Goal: Task Accomplishment & Management: Manage account settings

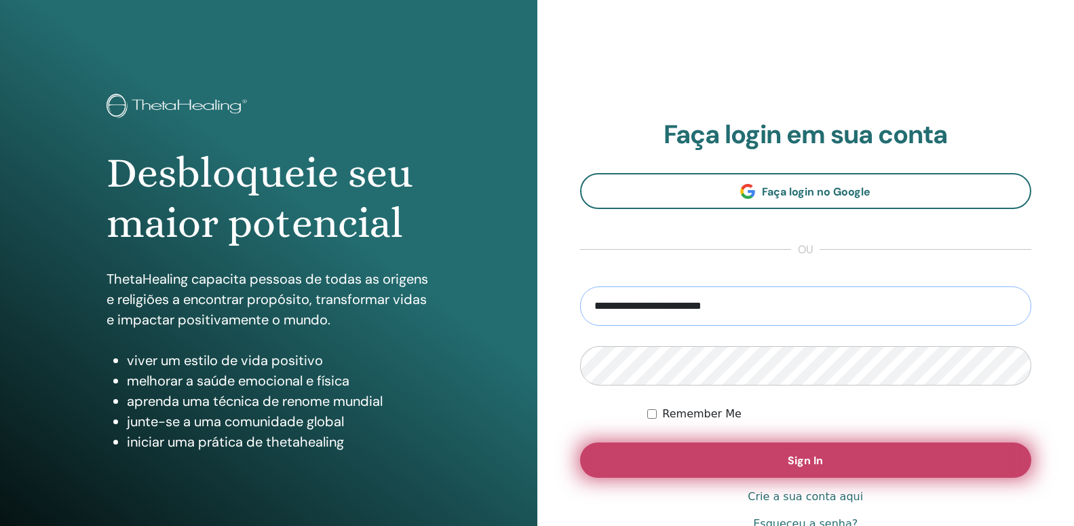
type input "**********"
click at [774, 453] on button "Sign In" at bounding box center [806, 459] width 452 height 35
click at [790, 471] on button "Sign In" at bounding box center [806, 459] width 452 height 35
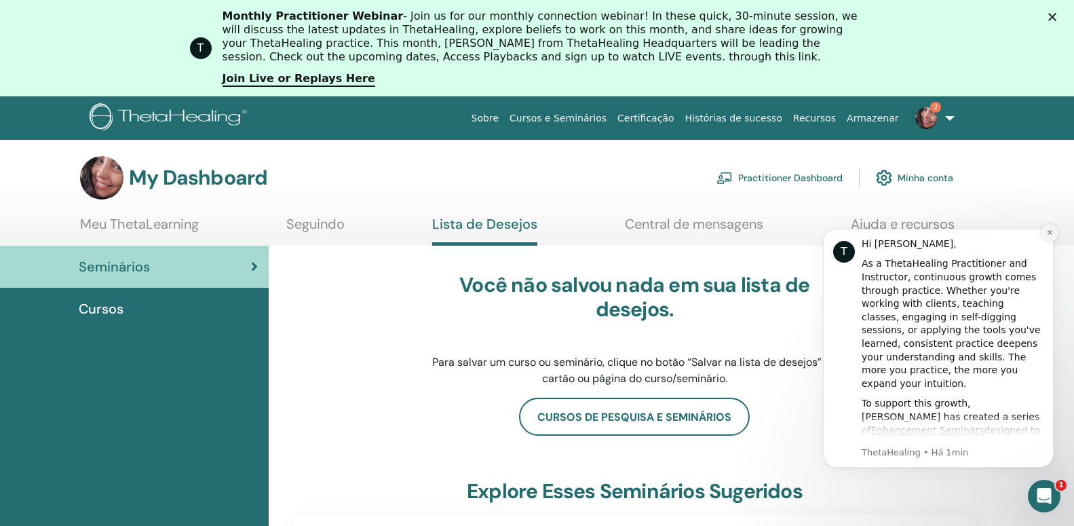
click at [1053, 236] on button "Dismiss notification" at bounding box center [1049, 233] width 18 height 18
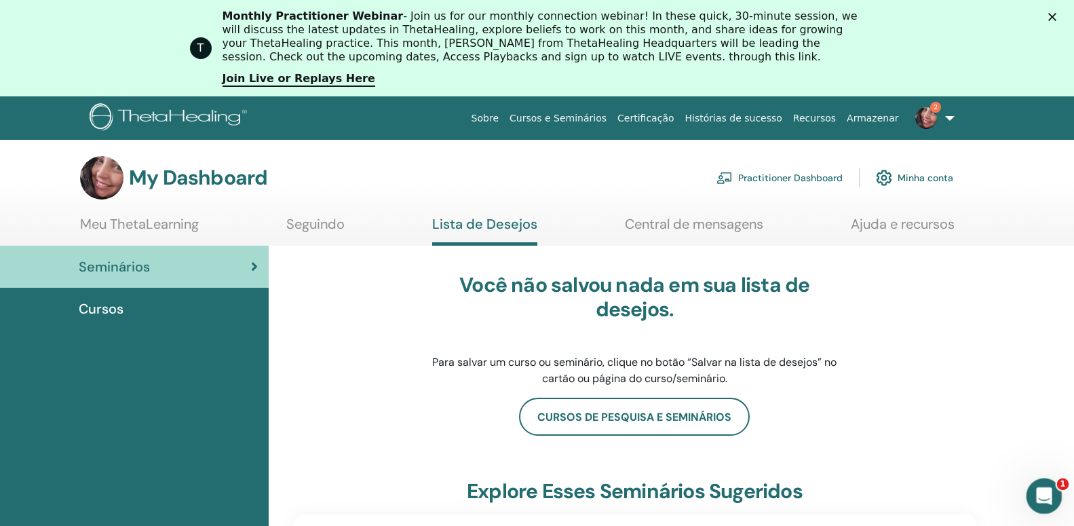
click at [1046, 488] on icon "Abertura do Messenger da Intercom" at bounding box center [1042, 494] width 22 height 22
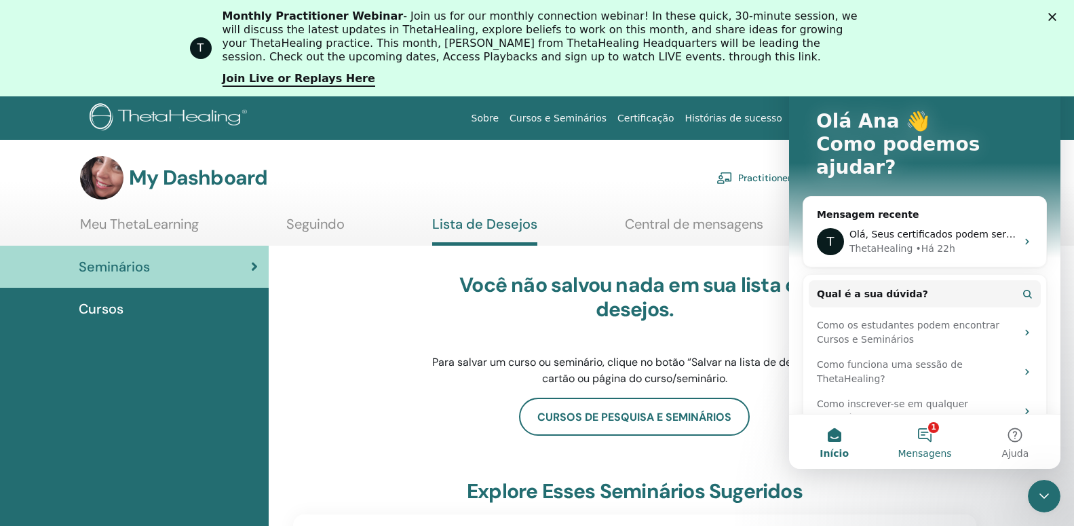
click at [930, 442] on button "1 Mensagens" at bounding box center [924, 441] width 90 height 54
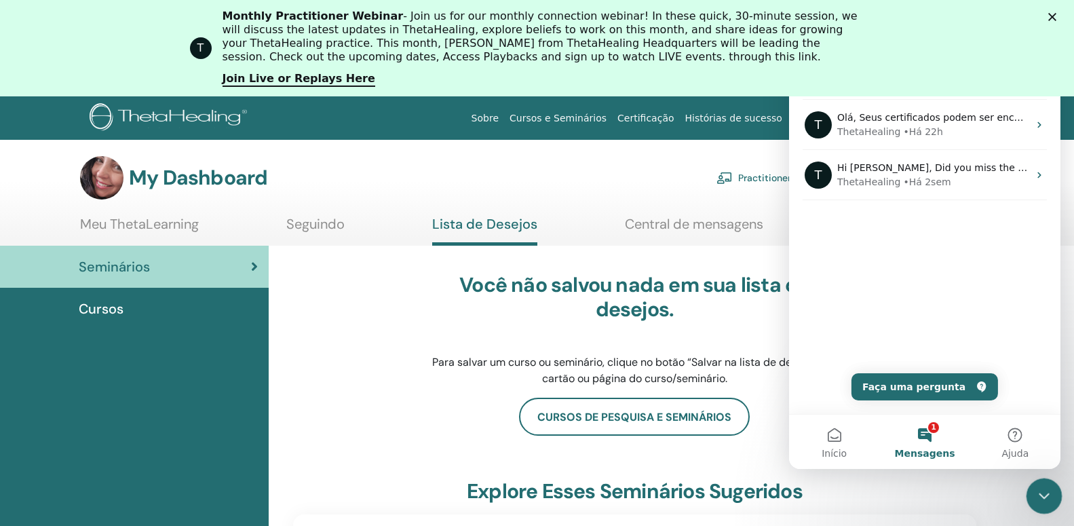
click at [1031, 488] on div "Encerramento do Messenger da Intercom" at bounding box center [1041, 493] width 33 height 33
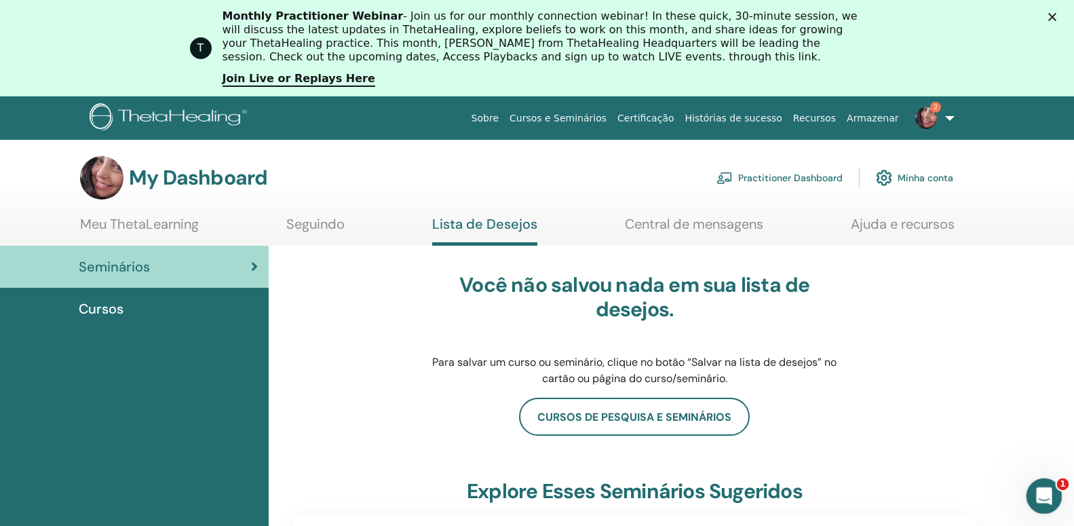
click at [1041, 503] on icon "Abertura do Messenger da Intercom" at bounding box center [1042, 494] width 22 height 22
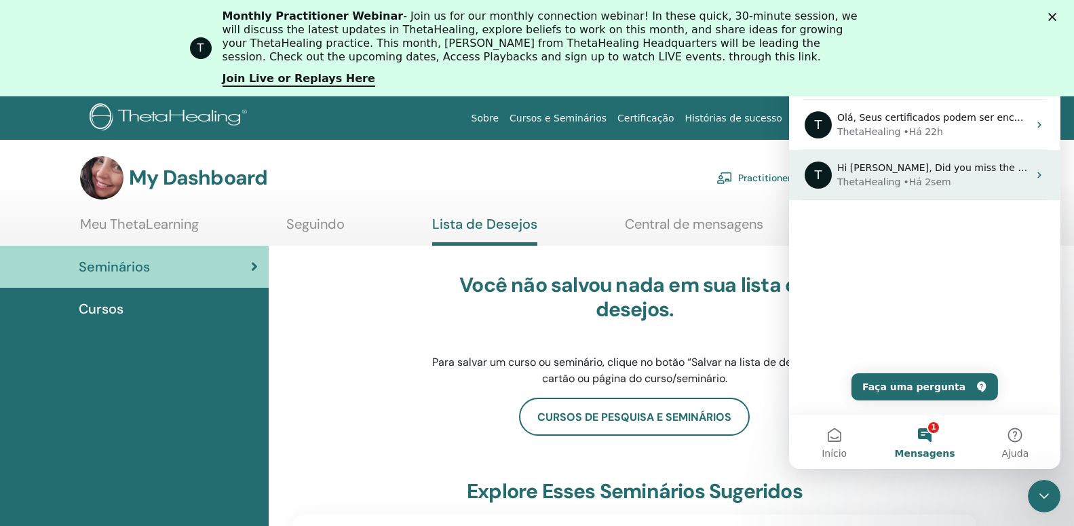
click at [1007, 175] on div "ThetaHealing • Há 2sem" at bounding box center [932, 182] width 191 height 14
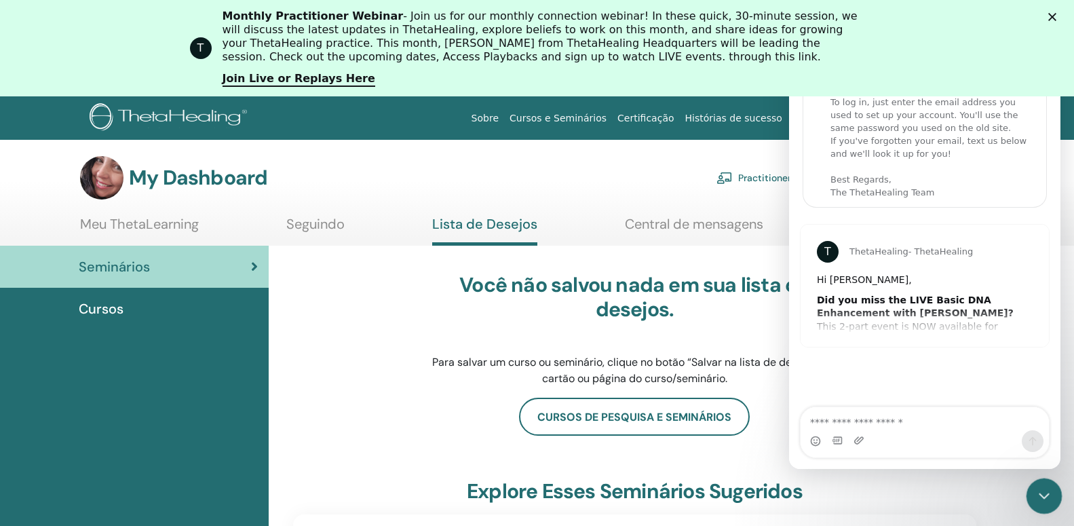
click at [1034, 497] on icon "Encerramento do Messenger da Intercom" at bounding box center [1042, 494] width 16 height 16
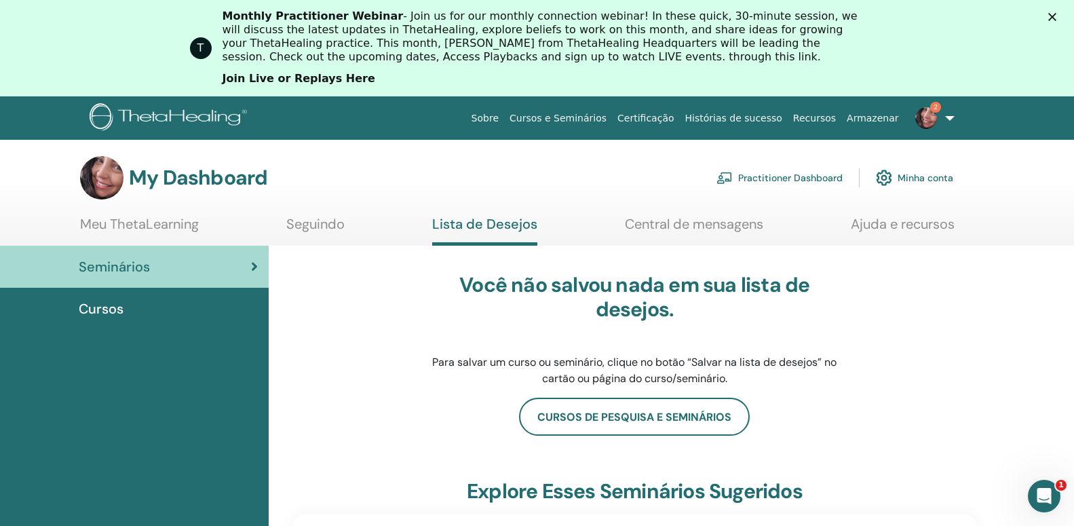
click at [308, 82] on link "Join Live or Replays Here" at bounding box center [298, 79] width 153 height 15
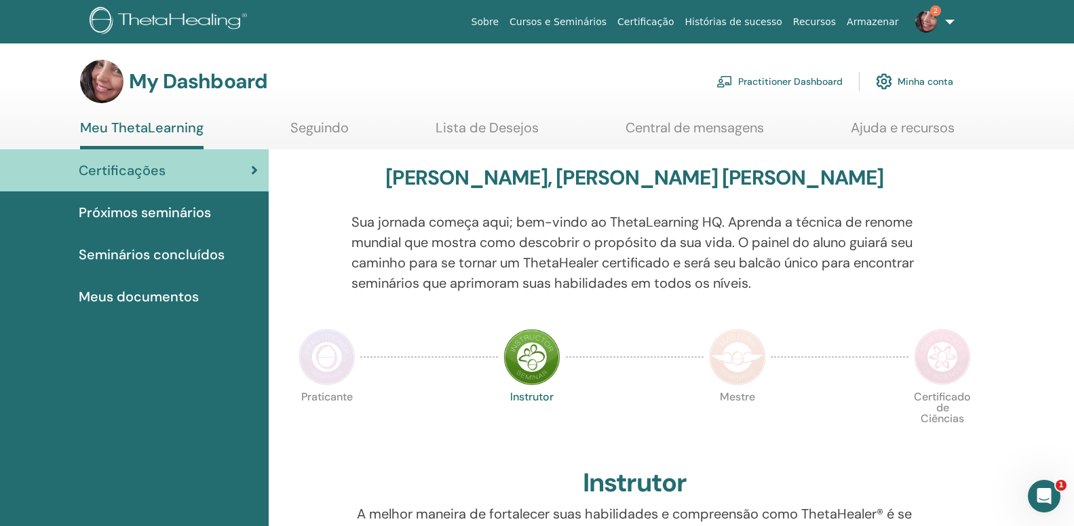
click at [326, 368] on img at bounding box center [326, 356] width 57 height 57
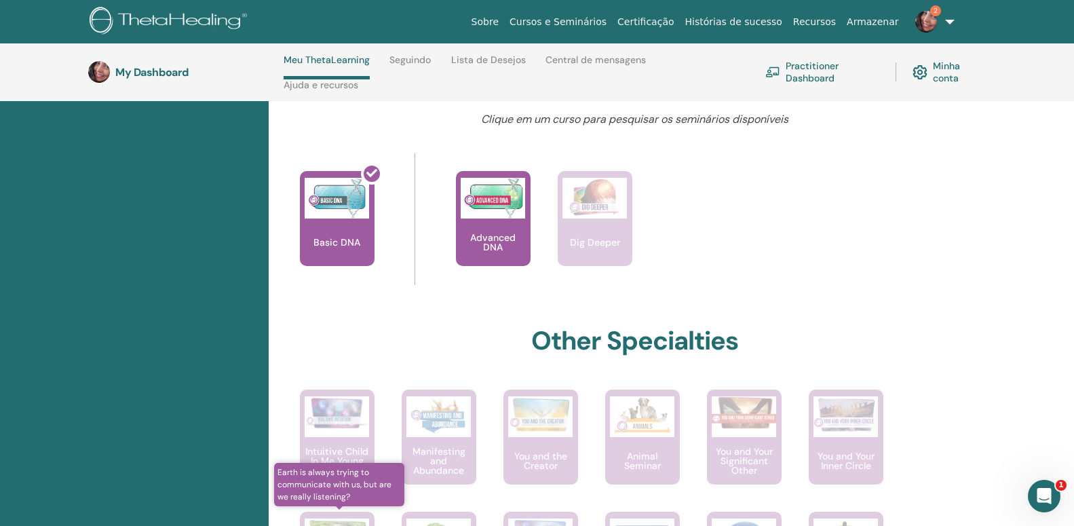
scroll to position [106, 0]
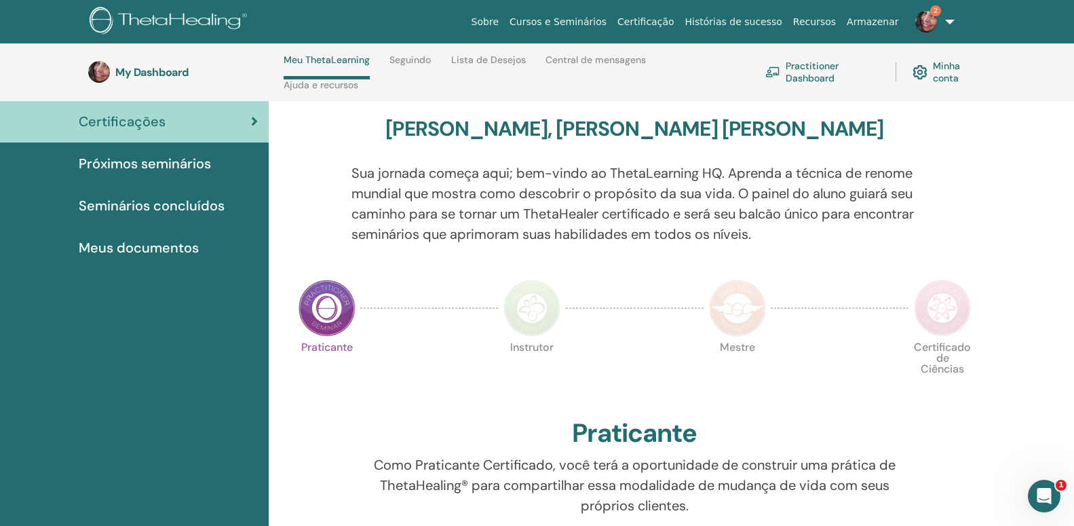
click at [322, 309] on img at bounding box center [326, 307] width 57 height 57
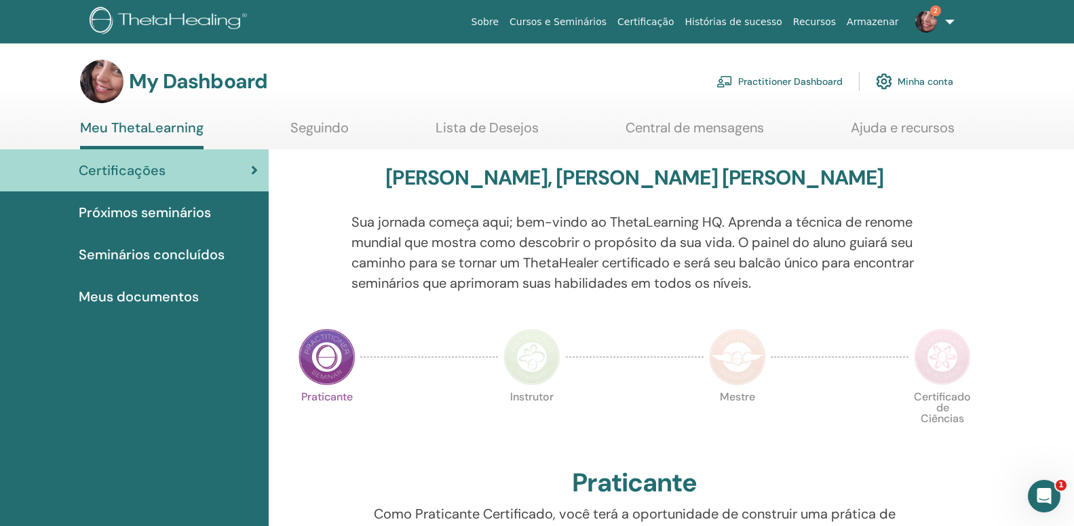
click at [252, 172] on icon at bounding box center [254, 170] width 7 height 14
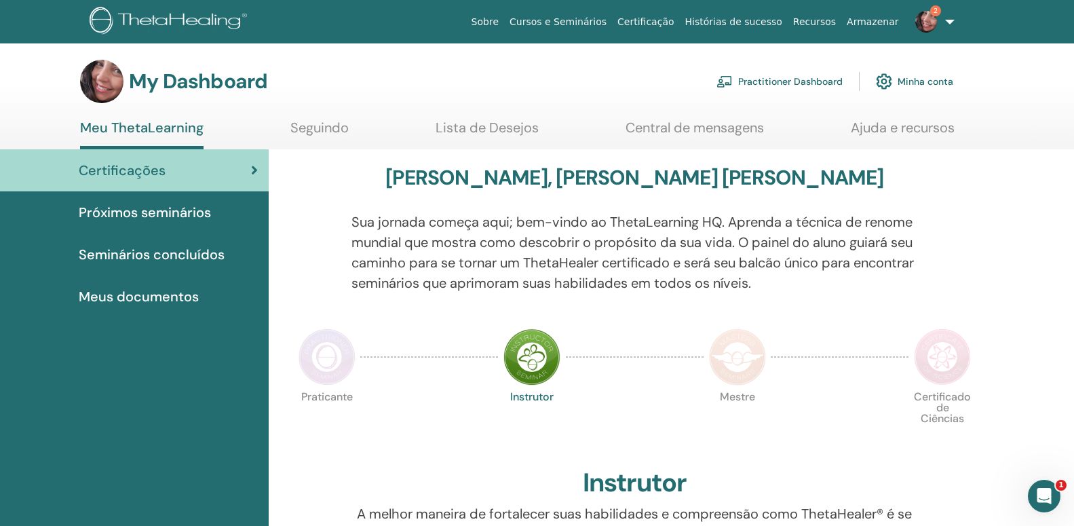
click at [190, 254] on span "Seminários concluídos" at bounding box center [152, 254] width 146 height 20
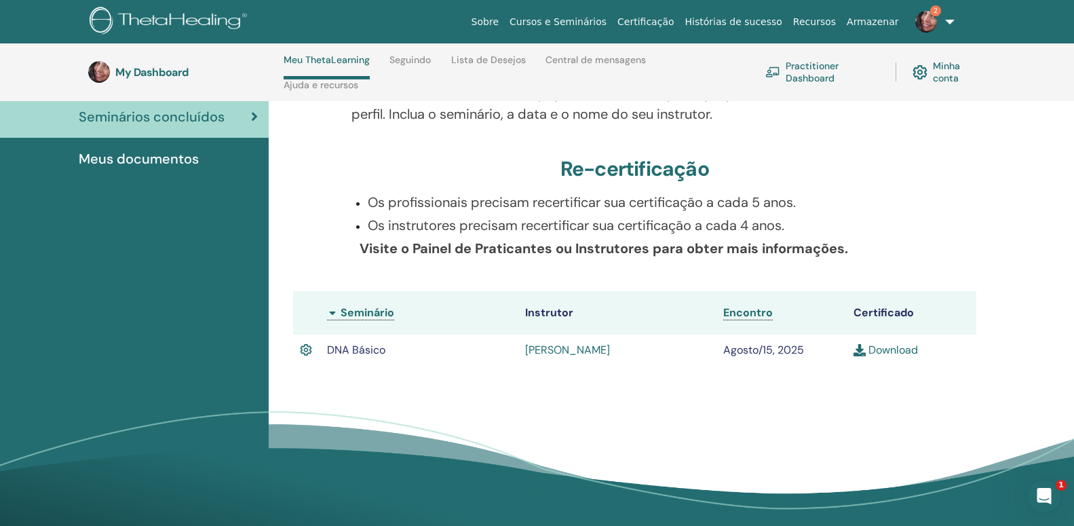
click at [870, 345] on link "Download" at bounding box center [885, 349] width 64 height 14
drag, startPoint x: 538, startPoint y: 201, endPoint x: 797, endPoint y: 177, distance: 260.1
click at [796, 175] on div "Seminários concluídos Abaixo você pode encontrar seus seminários concluídos. Se…" at bounding box center [634, 205] width 715 height 387
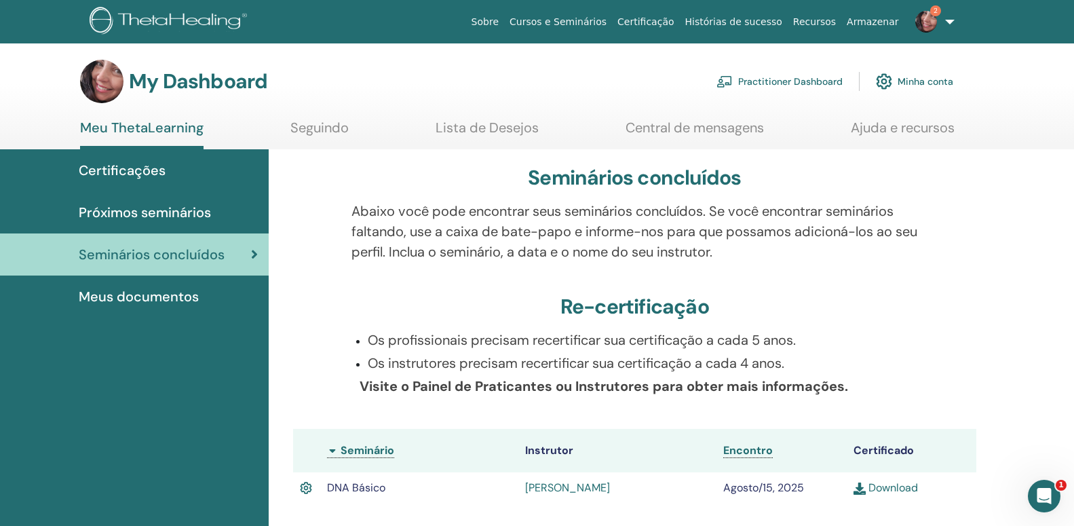
click at [929, 16] on img at bounding box center [926, 22] width 22 height 22
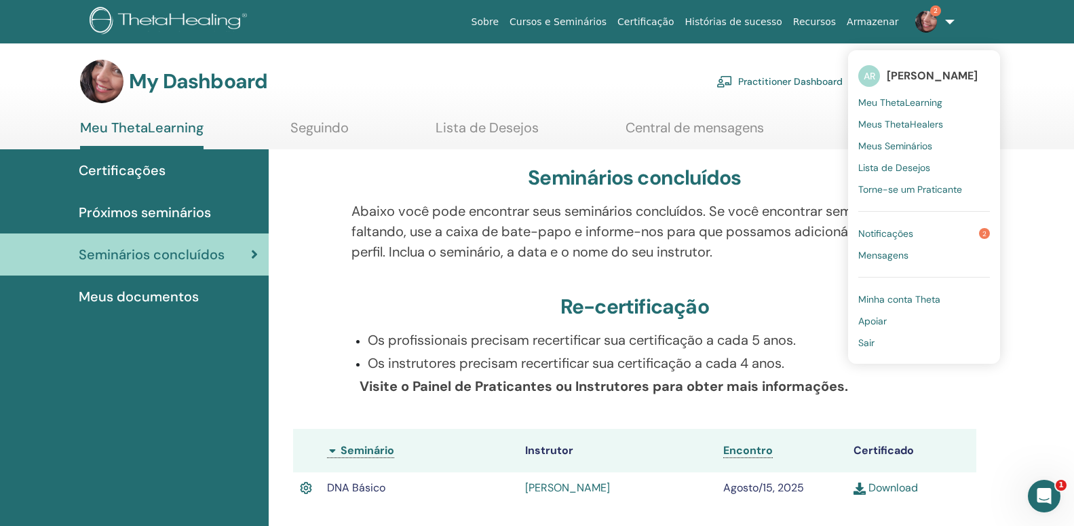
click at [918, 233] on link "Notificações 2" at bounding box center [924, 233] width 132 height 22
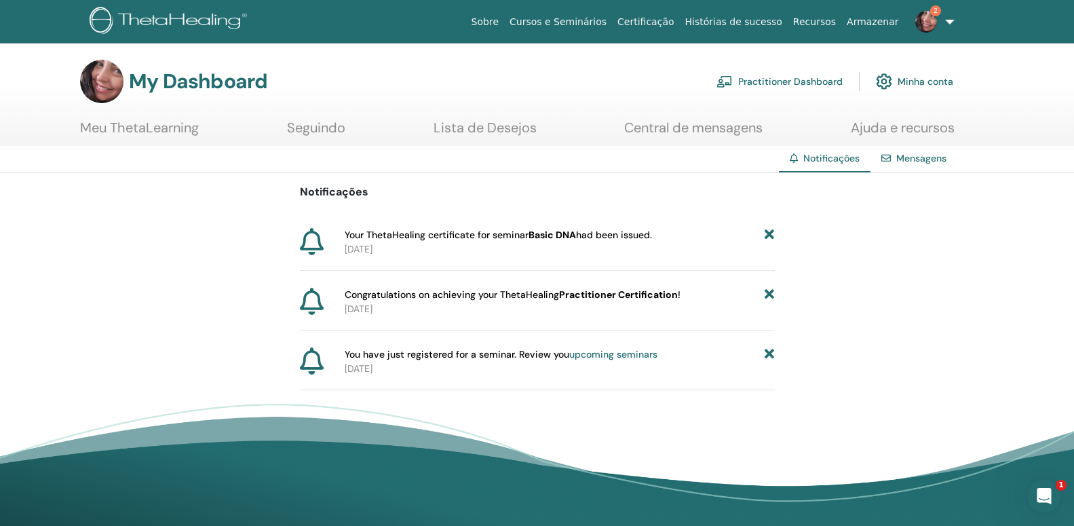
click at [766, 234] on icon at bounding box center [768, 235] width 9 height 14
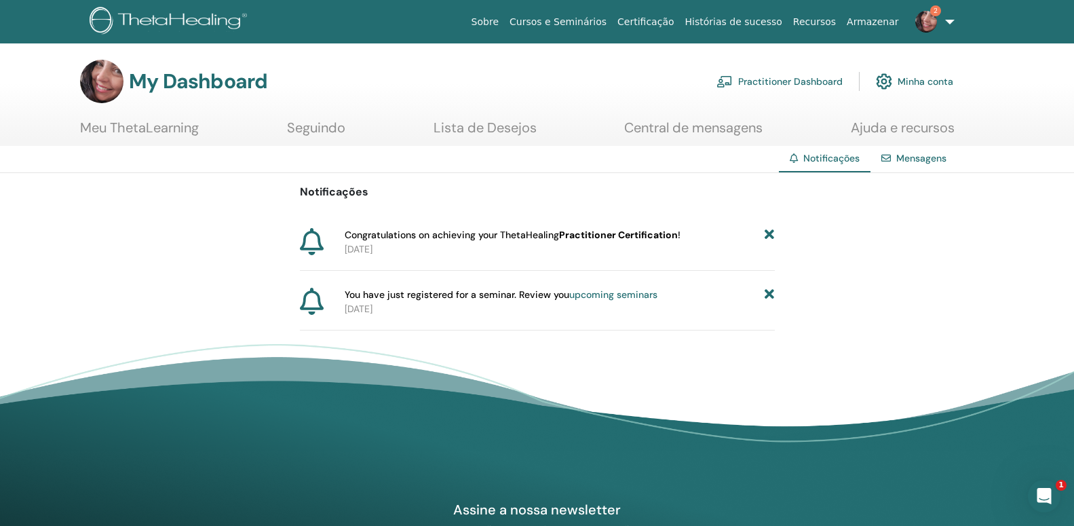
click at [768, 240] on icon at bounding box center [768, 235] width 9 height 14
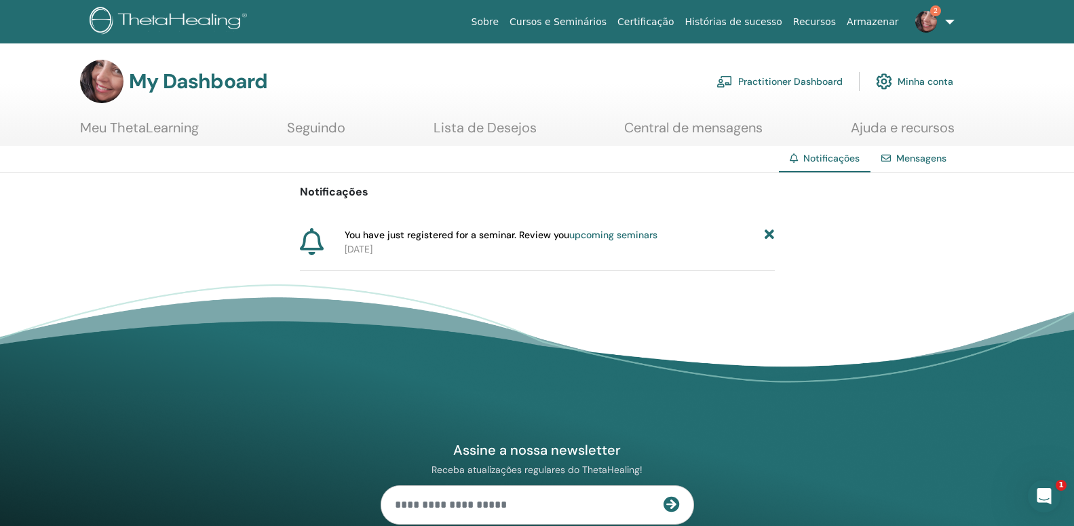
click at [784, 241] on div "Notificações You have just registered for a seminar. Review you upcoming semina…" at bounding box center [537, 222] width 1074 height 98
click at [775, 237] on div "Notificações You have just registered for a seminar. Review you upcoming semina…" at bounding box center [537, 222] width 1074 height 98
click at [770, 234] on icon at bounding box center [768, 235] width 9 height 14
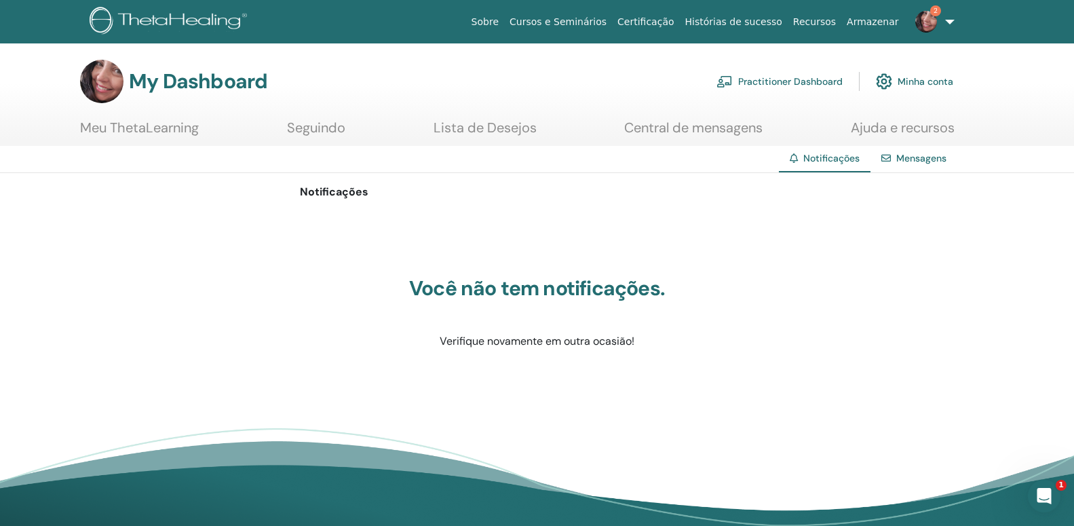
click at [938, 14] on span "2" at bounding box center [935, 10] width 11 height 11
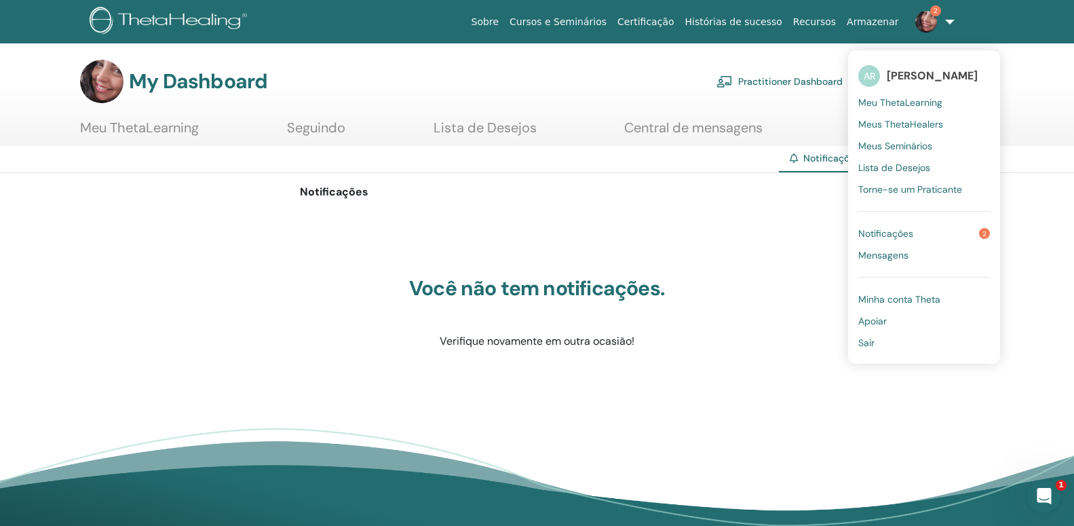
click at [913, 231] on span "Notificações" at bounding box center [885, 233] width 55 height 12
